Goal: Information Seeking & Learning: Learn about a topic

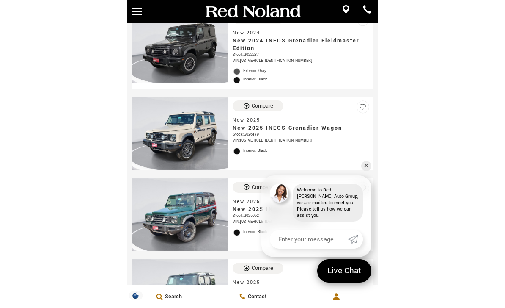
scroll to position [220, 0]
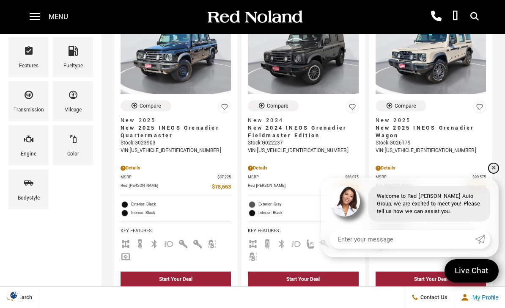
click at [496, 173] on link "✕" at bounding box center [494, 168] width 10 height 10
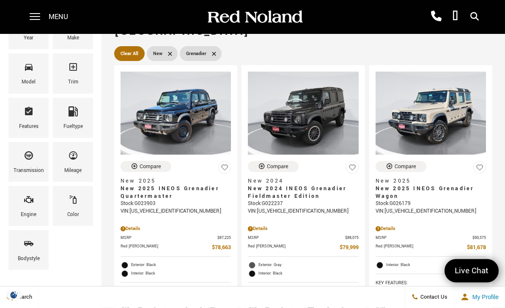
scroll to position [119, 0]
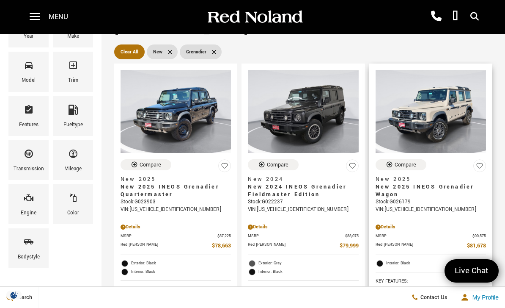
click at [440, 183] on span "New 2025 INEOS Grenadier Wagon" at bounding box center [428, 190] width 104 height 15
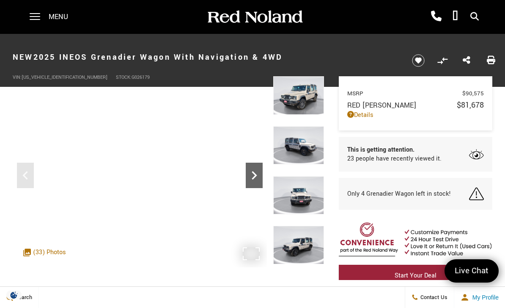
click at [259, 171] on icon "Next" at bounding box center [254, 175] width 17 height 17
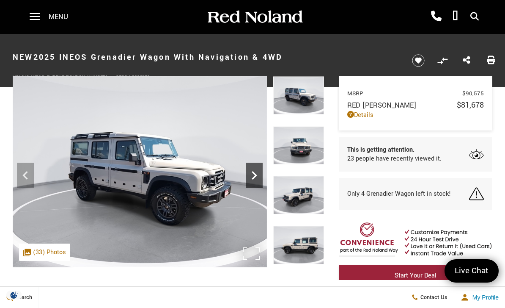
click at [256, 178] on icon "Next" at bounding box center [254, 175] width 17 height 17
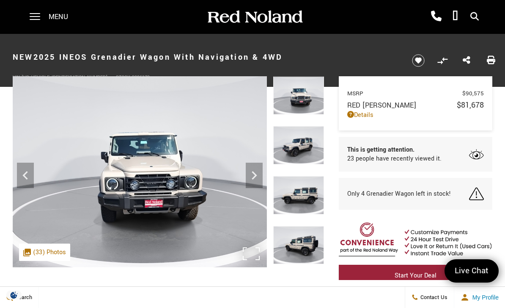
click at [263, 171] on img at bounding box center [140, 171] width 254 height 191
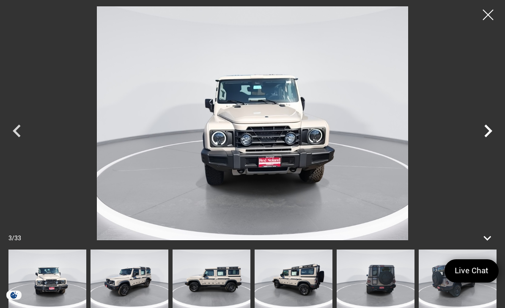
click at [493, 132] on icon "Next" at bounding box center [488, 130] width 25 height 25
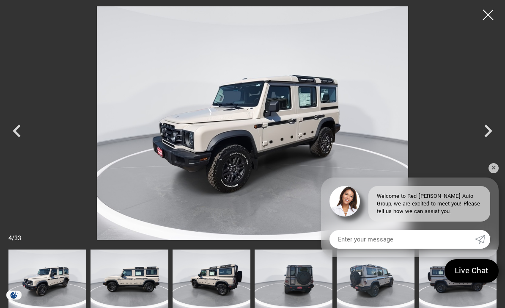
click at [491, 164] on link "✕" at bounding box center [494, 168] width 10 height 10
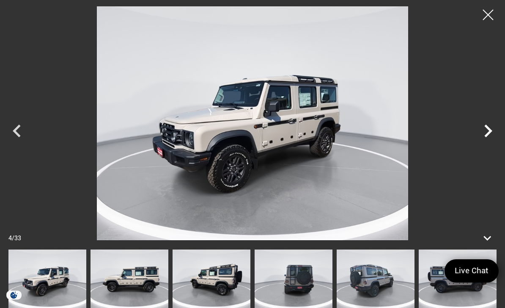
click at [489, 126] on icon "Next" at bounding box center [488, 130] width 25 height 25
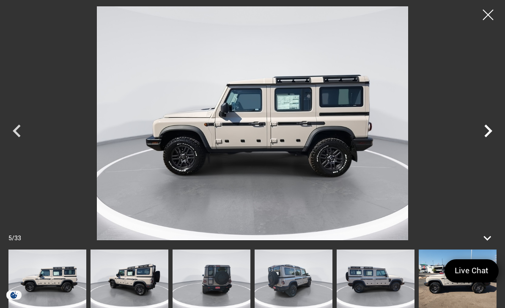
click at [487, 130] on icon "Next" at bounding box center [488, 130] width 25 height 25
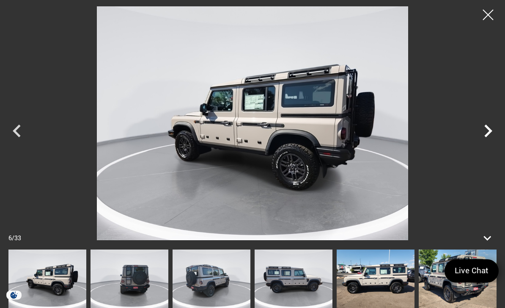
click at [488, 129] on icon "Next" at bounding box center [488, 130] width 8 height 13
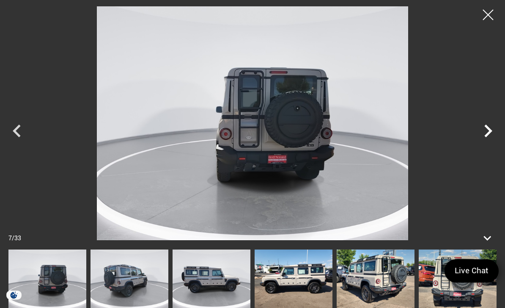
click at [487, 128] on icon "Next" at bounding box center [488, 130] width 8 height 13
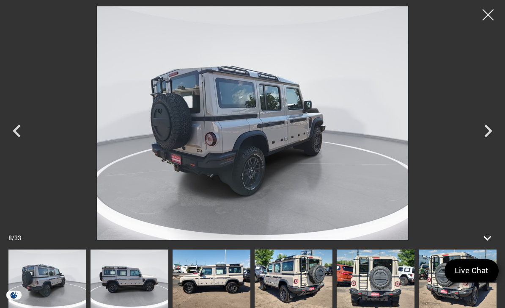
click at [484, 16] on div at bounding box center [488, 15] width 22 height 22
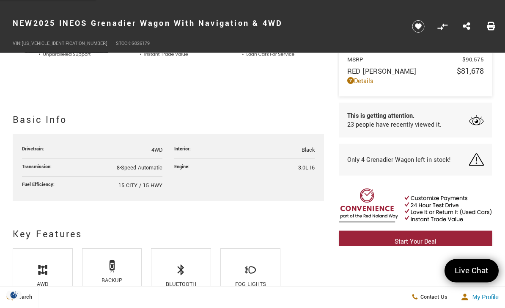
scroll to position [363, 0]
